Goal: Task Accomplishment & Management: Manage account settings

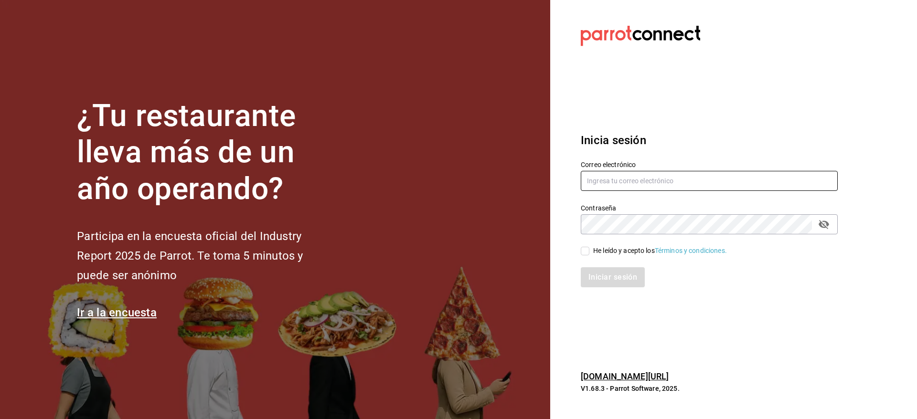
click at [732, 182] on input "text" at bounding box center [709, 181] width 257 height 20
type input "[EMAIL_ADDRESS][DOMAIN_NAME]"
click at [613, 250] on div "He leído y acepto los Términos y condiciones." at bounding box center [660, 251] width 134 height 10
click at [589, 250] on input "He leído y acepto los Términos y condiciones." at bounding box center [585, 251] width 9 height 9
checkbox input "true"
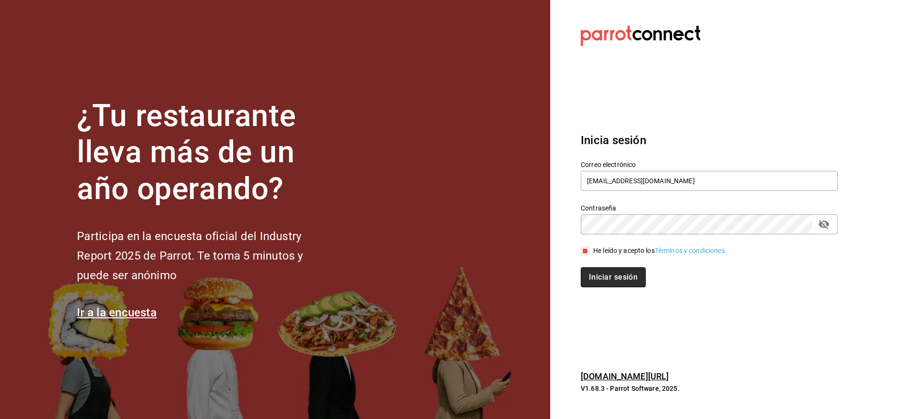
click at [612, 274] on button "Iniciar sesión" at bounding box center [613, 277] width 65 height 20
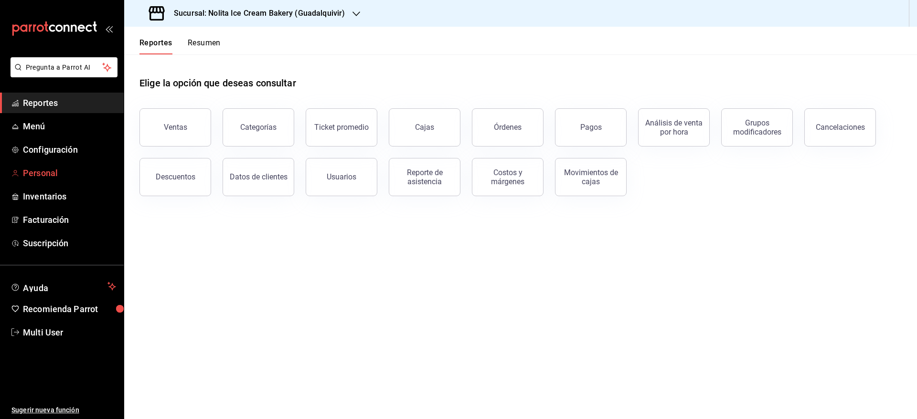
click at [43, 174] on span "Personal" at bounding box center [69, 173] width 93 height 13
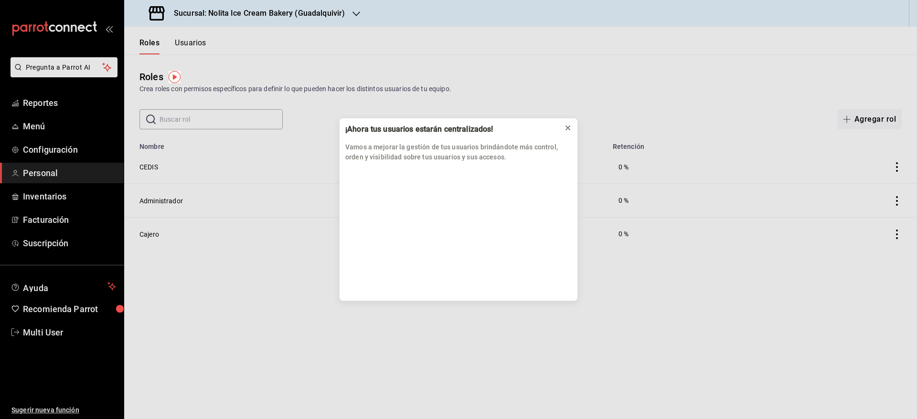
click at [568, 124] on icon at bounding box center [568, 128] width 8 height 8
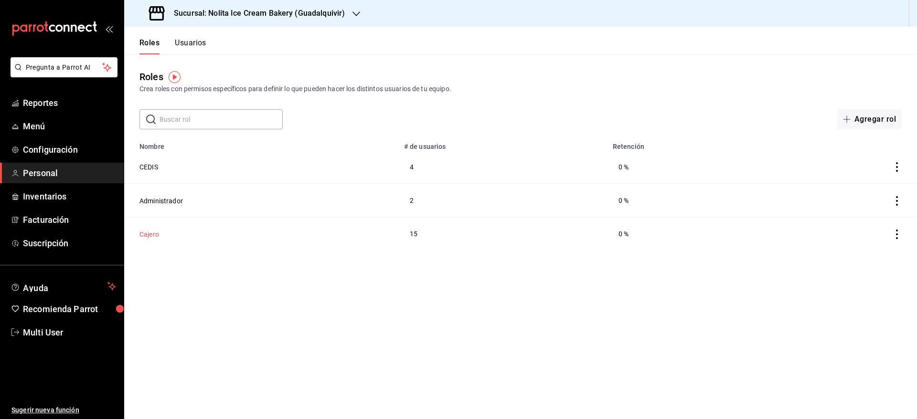
click at [150, 231] on button "Cajero" at bounding box center [149, 235] width 20 height 10
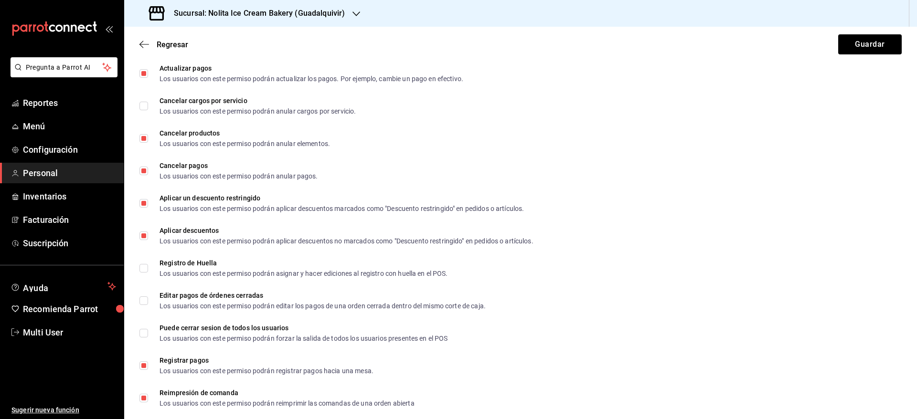
scroll to position [1352, 0]
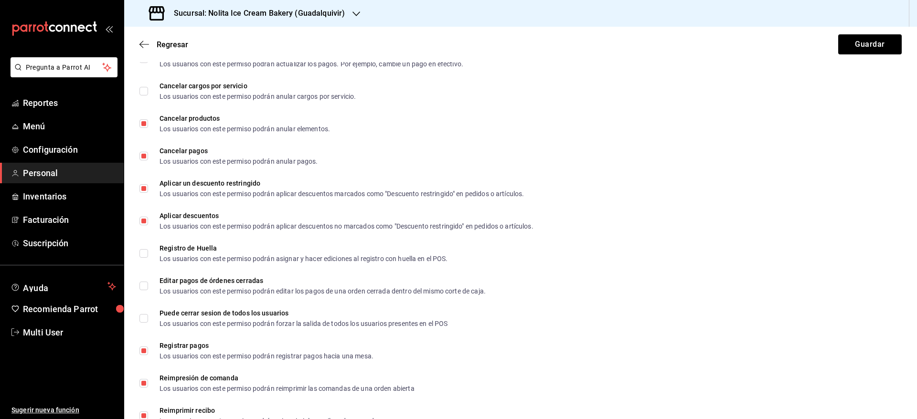
click at [323, 16] on h3 "Sucursal: Nolita Ice Cream Bakery (Guadalquivir)" at bounding box center [255, 13] width 179 height 11
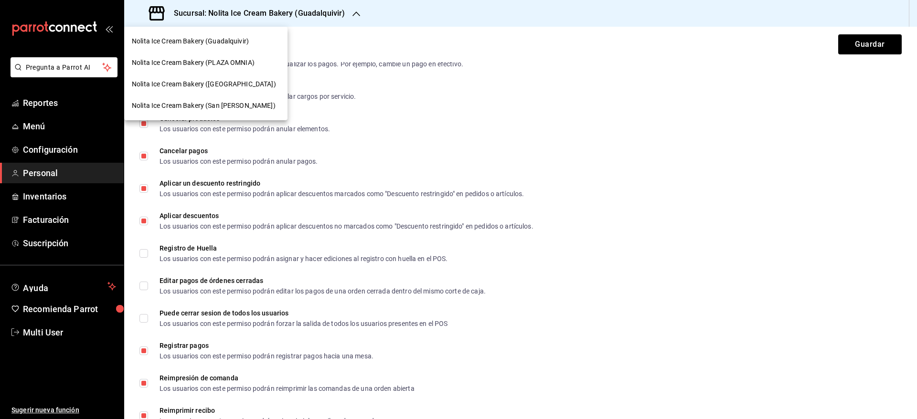
click at [235, 80] on span "Nolita Ice Cream Bakery (PLAZA AURORA)" at bounding box center [204, 84] width 144 height 10
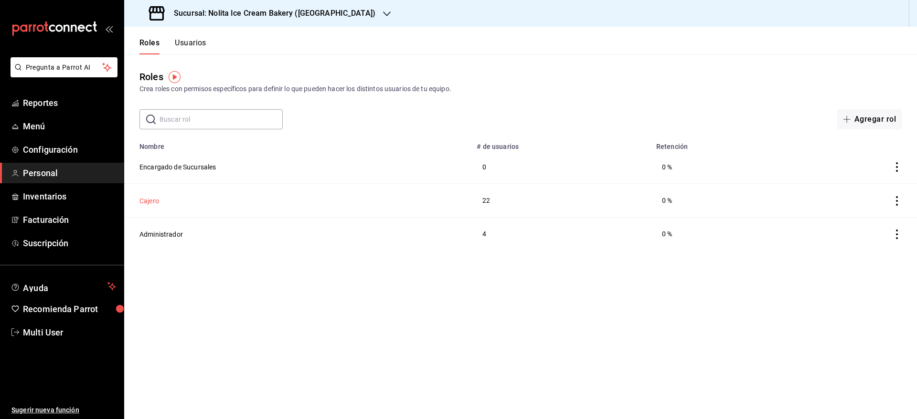
click at [152, 199] on button "Cajero" at bounding box center [149, 201] width 20 height 10
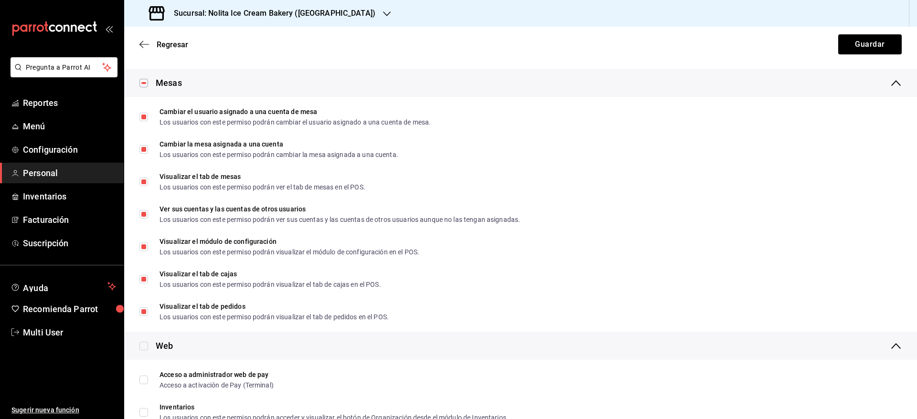
scroll to position [339, 0]
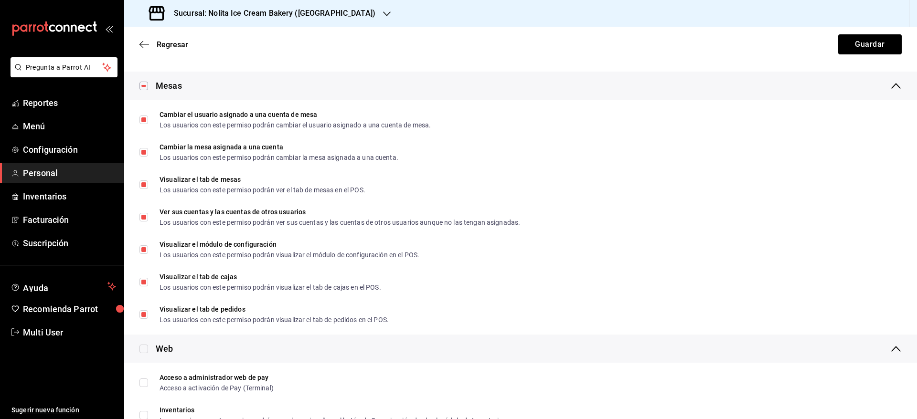
click at [904, 134] on li "Cambiar el usuario asignado a una cuenta de mesa Los usuarios con este permiso …" at bounding box center [520, 120] width 793 height 32
checkbox input "false"
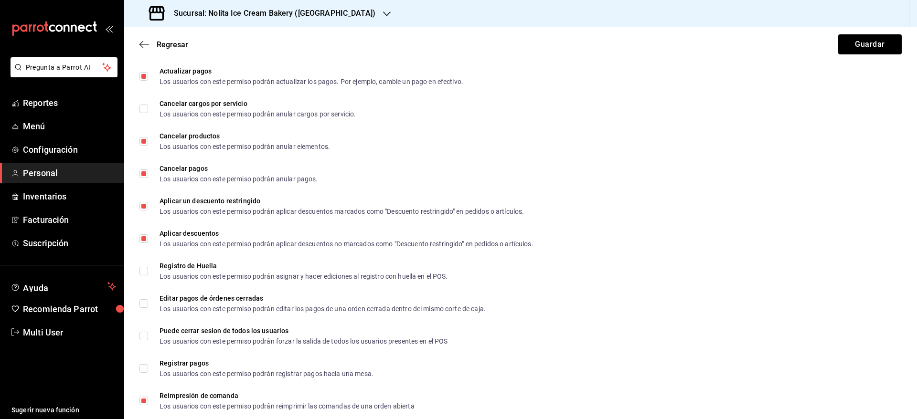
scroll to position [1332, 0]
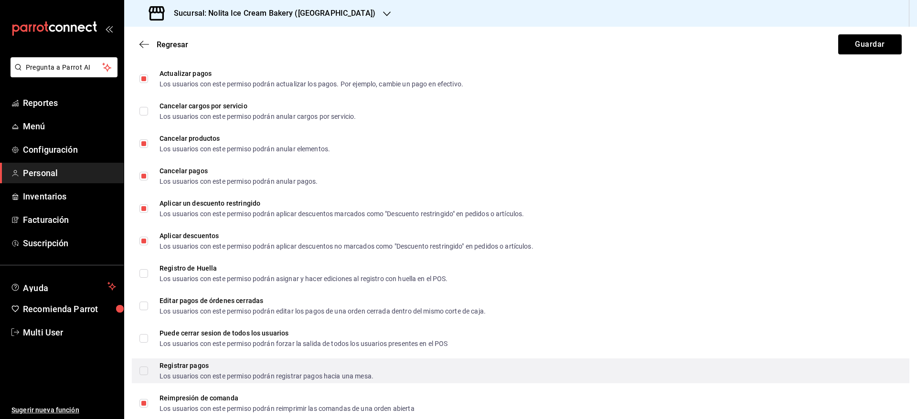
click at [147, 375] on label "Registrar pagos Los usuarios con este permiso podrán registrar pagos hacia una …" at bounding box center [256, 370] width 234 height 17
click at [147, 375] on input "Registrar pagos Los usuarios con este permiso podrán registrar pagos hacia una …" at bounding box center [143, 371] width 9 height 9
click at [143, 370] on input "Registrar pagos Los usuarios con este permiso podrán registrar pagos hacia una …" at bounding box center [143, 371] width 9 height 9
checkbox input "true"
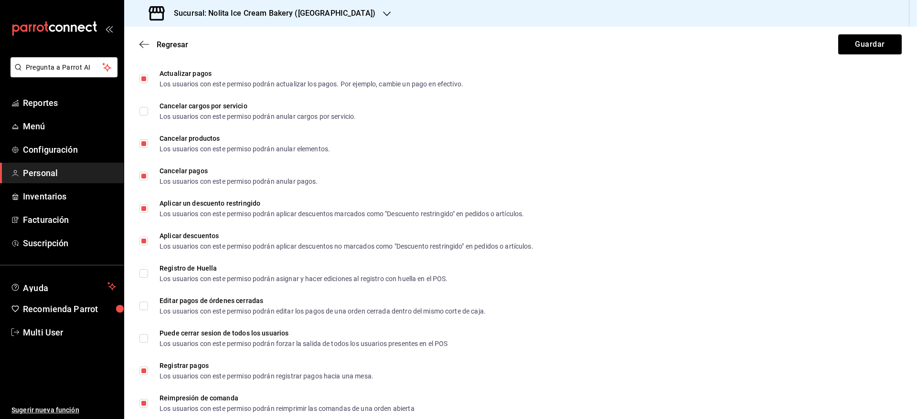
click at [351, 15] on h3 "Sucursal: Nolita Ice Cream Bakery (PLAZA AURORA)" at bounding box center [270, 13] width 209 height 11
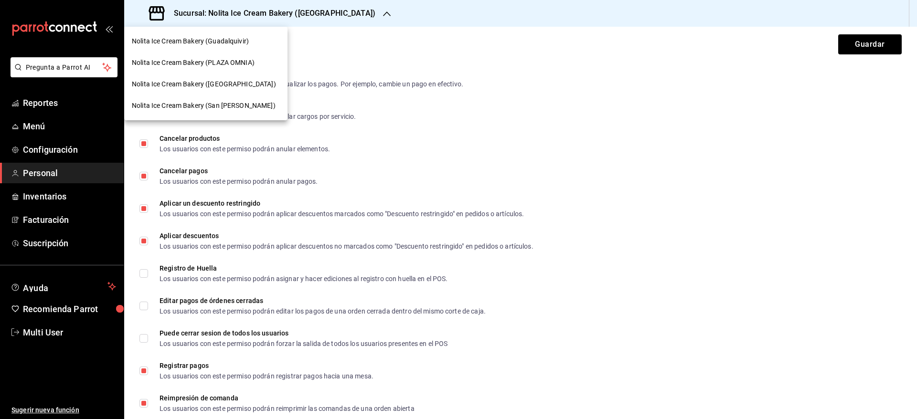
drag, startPoint x: 912, startPoint y: 304, endPoint x: 911, endPoint y: 353, distance: 48.7
click at [911, 352] on div at bounding box center [458, 209] width 917 height 419
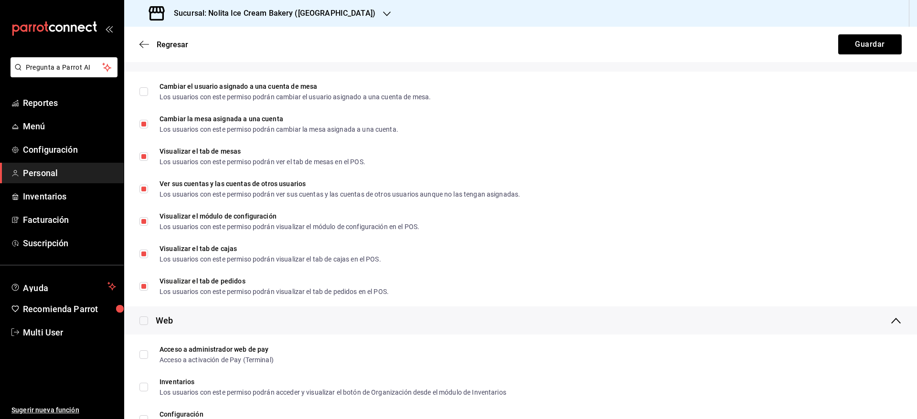
scroll to position [372, 0]
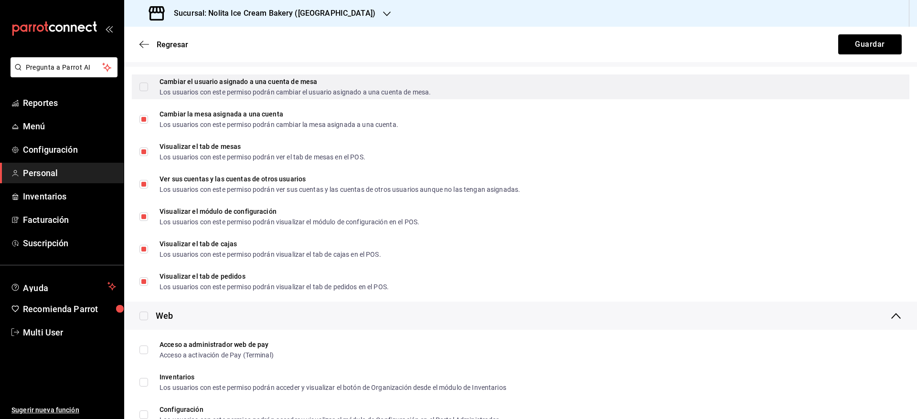
click at [141, 89] on input "Cambiar el usuario asignado a una cuenta de mesa Los usuarios con este permiso …" at bounding box center [143, 87] width 9 height 9
checkbox input "true"
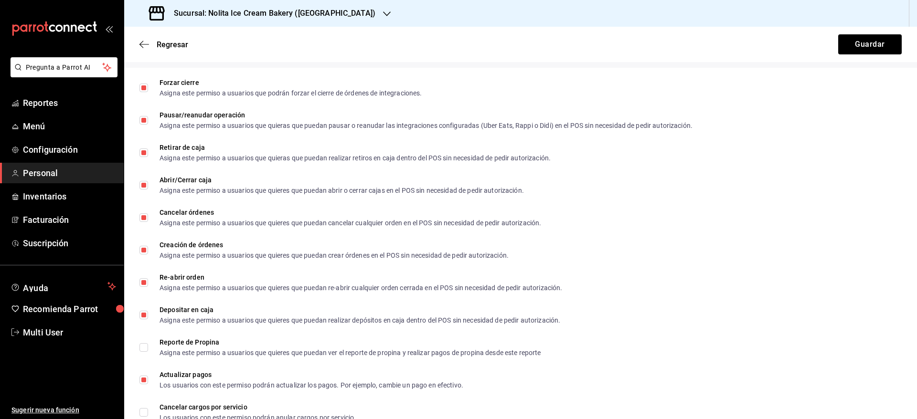
scroll to position [1028, 0]
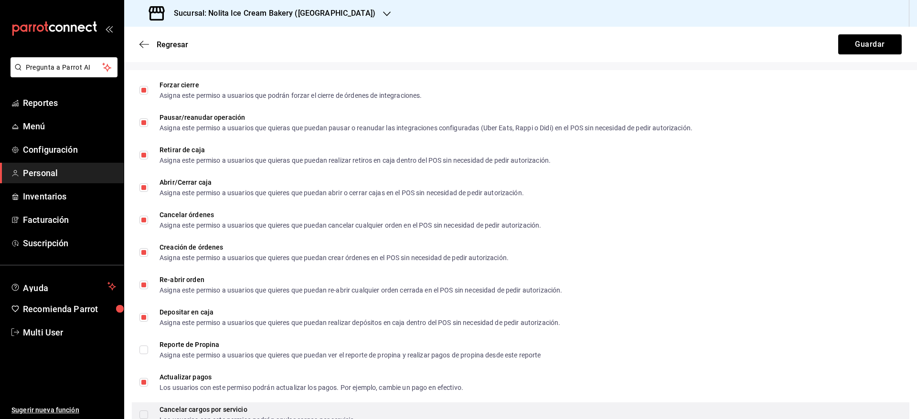
click at [145, 412] on input "Cancelar cargos por servicio Los usuarios con este permiso podrán anular cargos…" at bounding box center [143, 415] width 9 height 9
checkbox input "true"
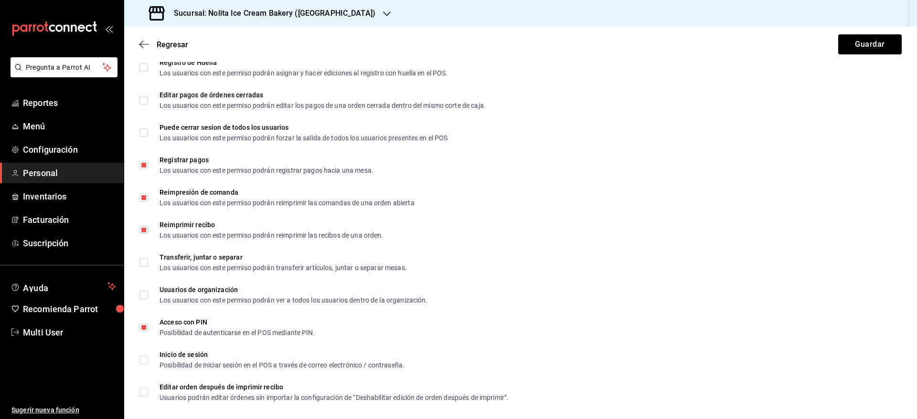
scroll to position [1546, 0]
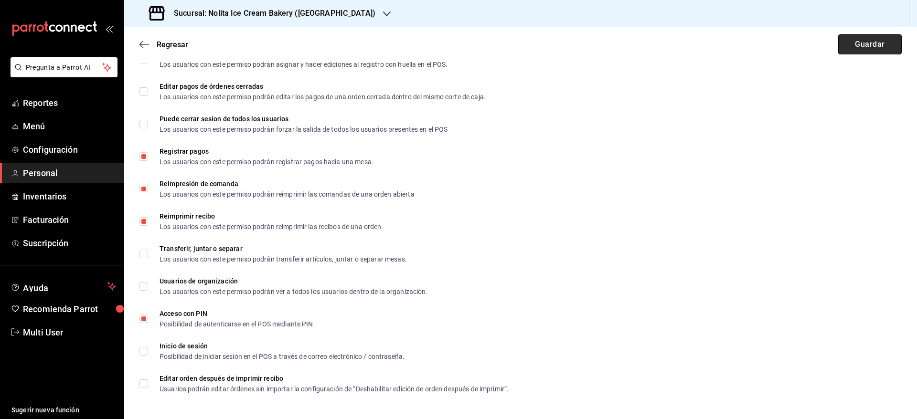
click at [867, 43] on button "Guardar" at bounding box center [870, 44] width 64 height 20
